Goal: Transaction & Acquisition: Purchase product/service

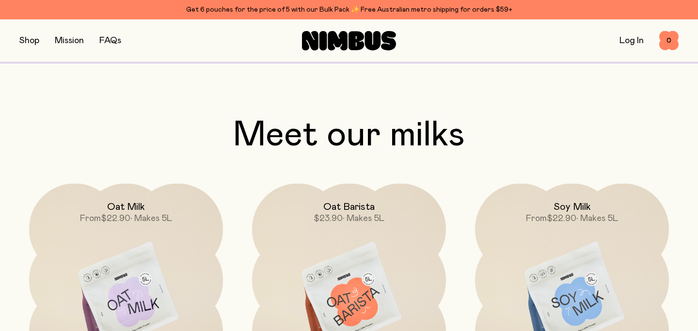
scroll to position [672, 0]
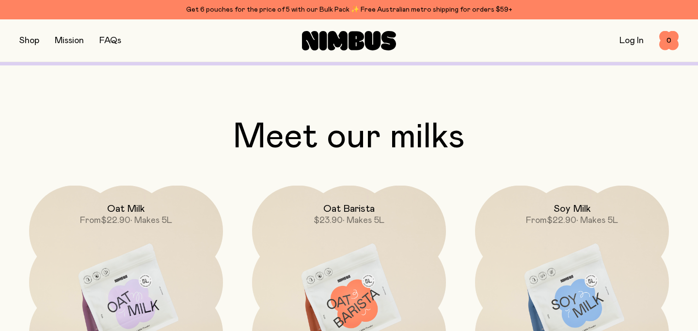
click at [26, 42] on button "button" at bounding box center [29, 41] width 20 height 14
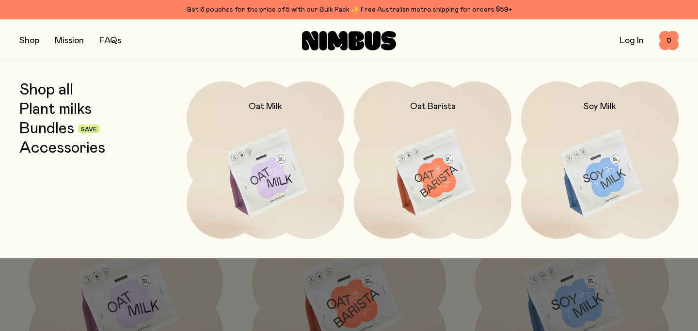
click at [300, 9] on div "Get 6 pouches for the price of 5 with our Bulk Pack ✨ Free Australian metro shi…" at bounding box center [348, 10] width 659 height 12
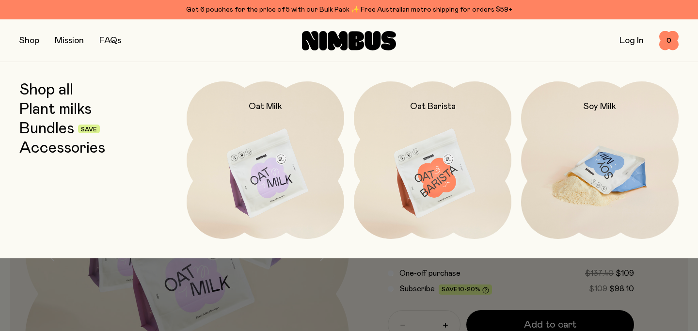
click at [571, 157] on img at bounding box center [599, 173] width 157 height 185
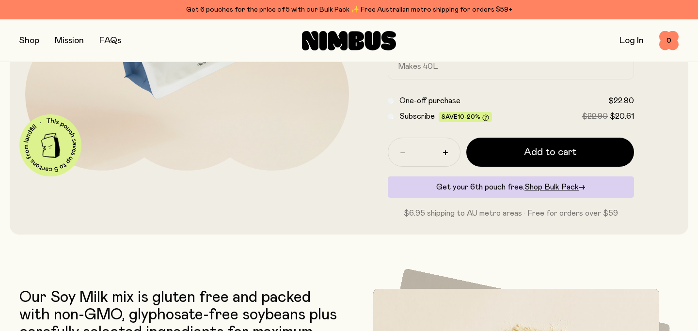
scroll to position [245, 0]
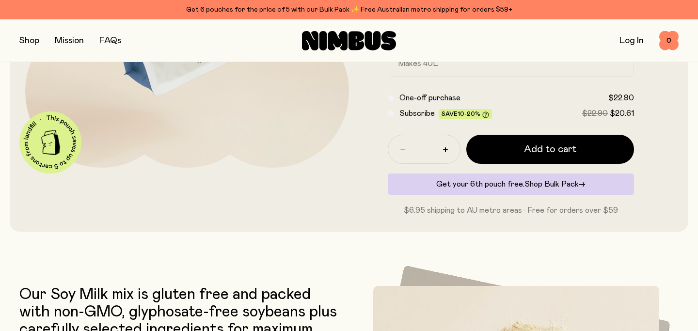
click at [541, 185] on span "Shop Bulk Pack" at bounding box center [551, 184] width 54 height 8
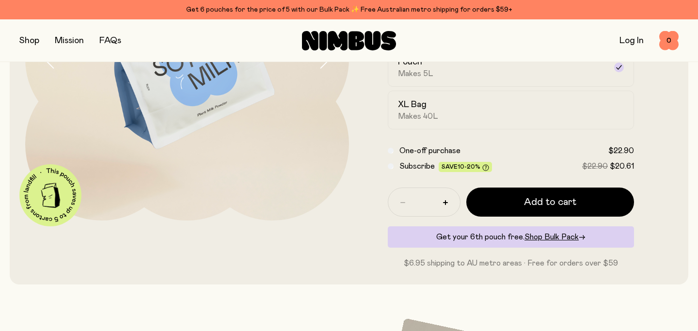
scroll to position [175, 0]
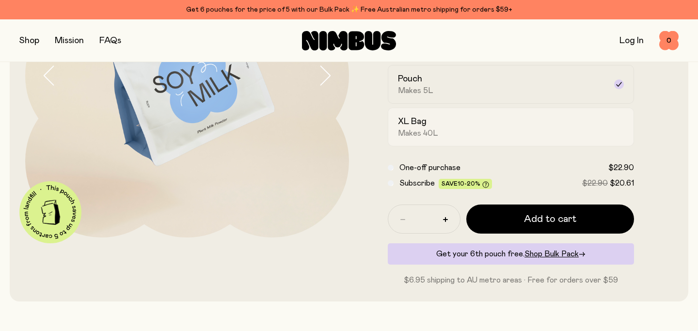
click at [436, 133] on span "Makes 40L" at bounding box center [418, 133] width 40 height 10
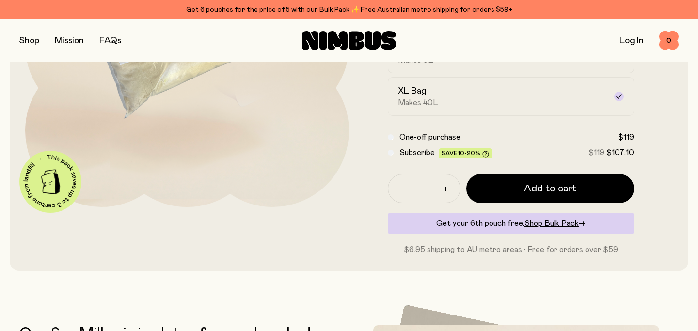
scroll to position [207, 0]
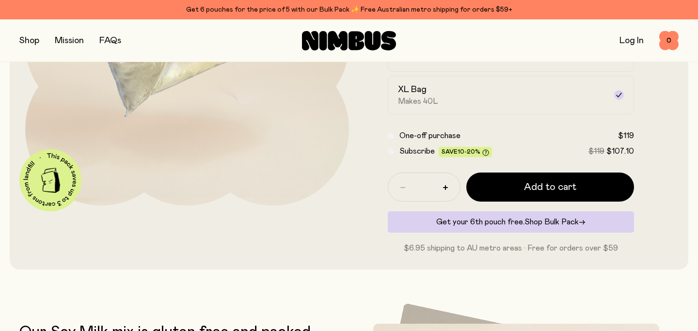
click at [553, 223] on span "Shop Bulk Pack" at bounding box center [551, 222] width 54 height 8
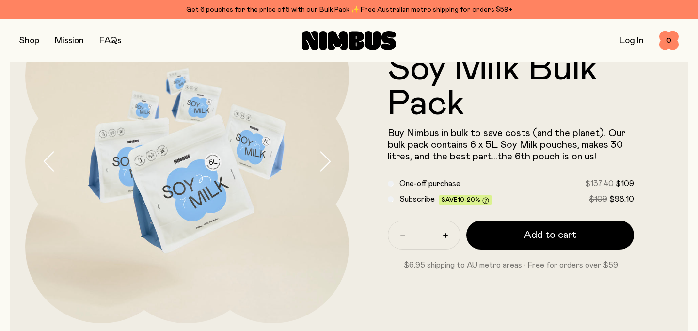
scroll to position [89, 0]
click at [394, 199] on div "Subscribe Save 10-20% $109 $98.10" at bounding box center [511, 200] width 246 height 12
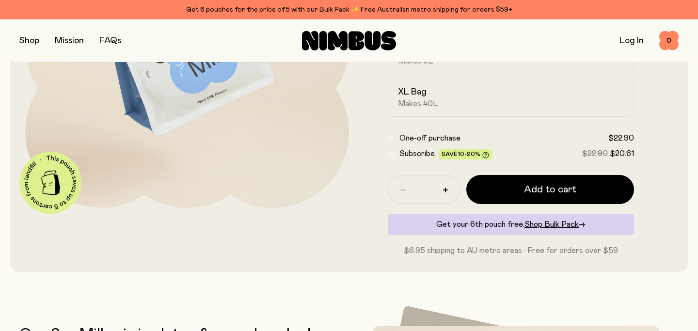
scroll to position [180, 0]
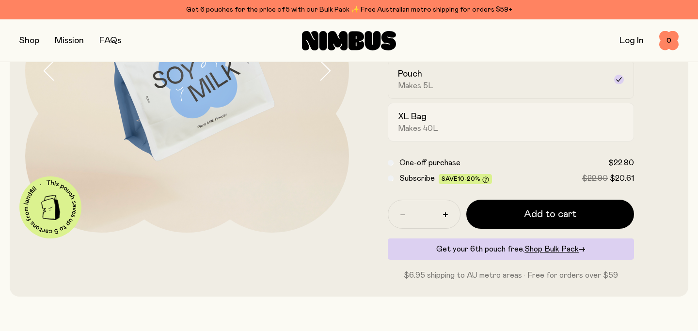
click at [414, 120] on h2 "XL Bag" at bounding box center [412, 117] width 29 height 12
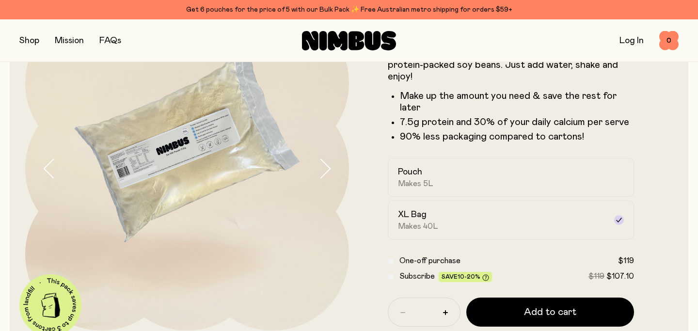
scroll to position [89, 0]
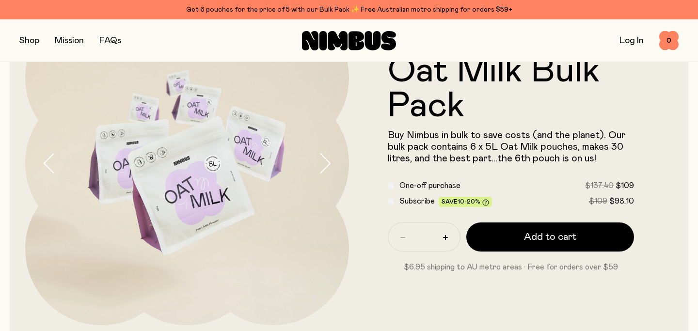
scroll to position [84, 0]
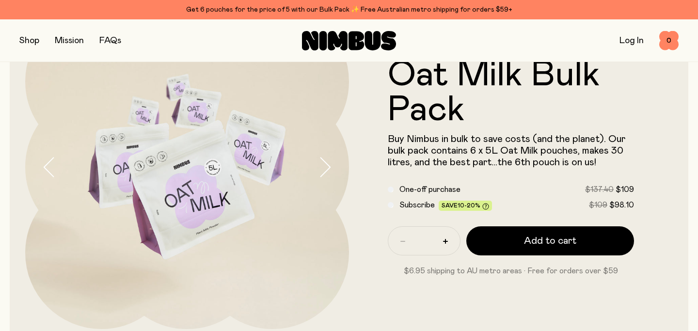
click at [342, 216] on div at bounding box center [187, 167] width 324 height 324
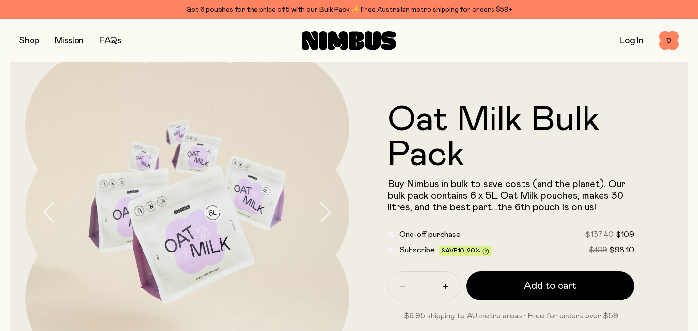
scroll to position [0, 0]
